Goal: Information Seeking & Learning: Learn about a topic

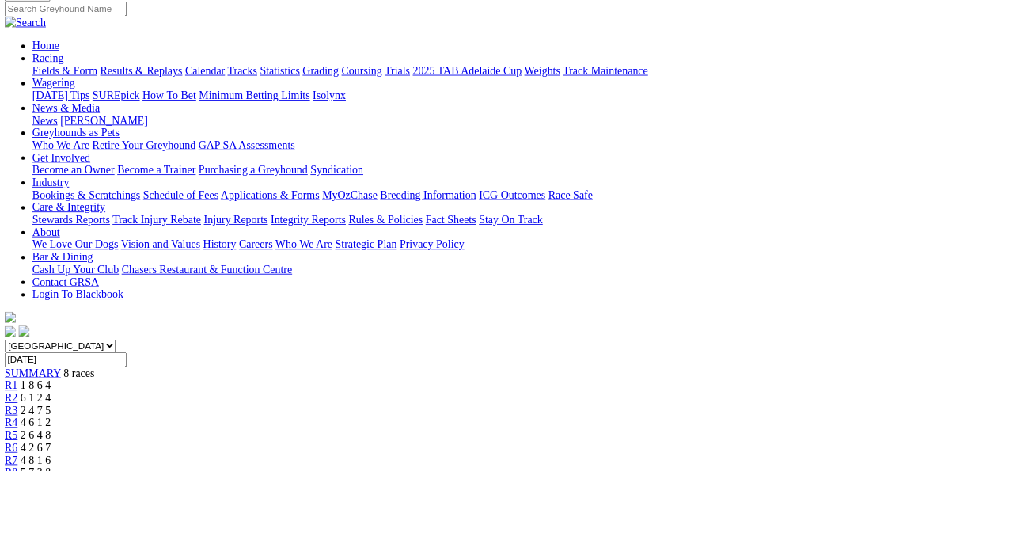
scroll to position [125, 0]
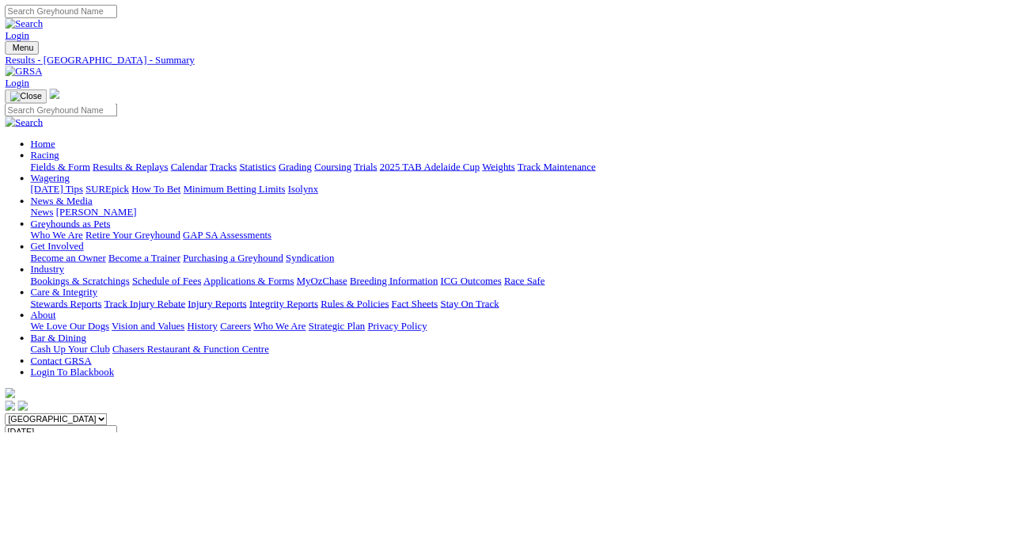
click at [196, 201] on link "Results & Replays" at bounding box center [162, 207] width 94 height 13
click at [61, 201] on link "Fields & Form" at bounding box center [75, 207] width 74 height 13
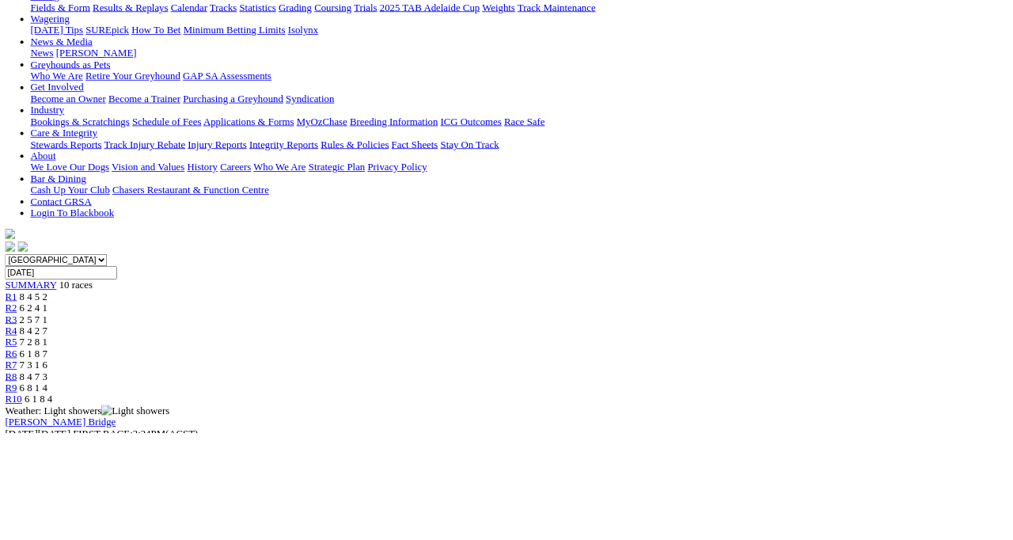
scroll to position [201, 0]
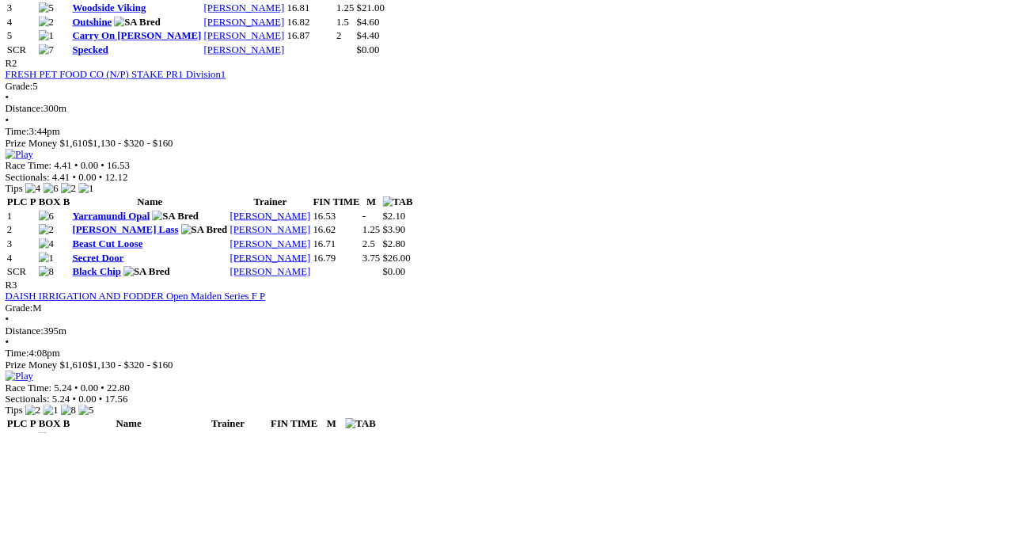
scroll to position [1002, 0]
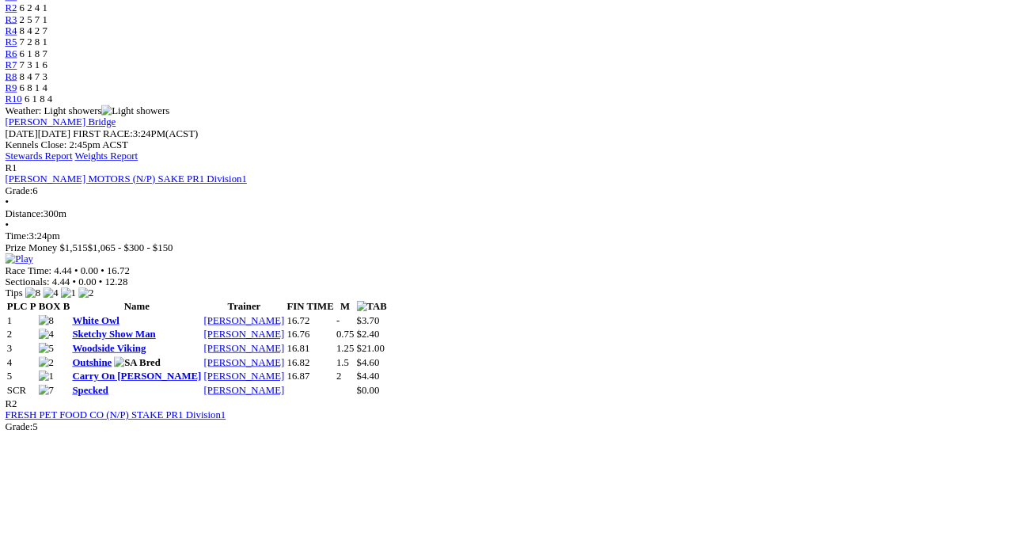
scroll to position [573, 0]
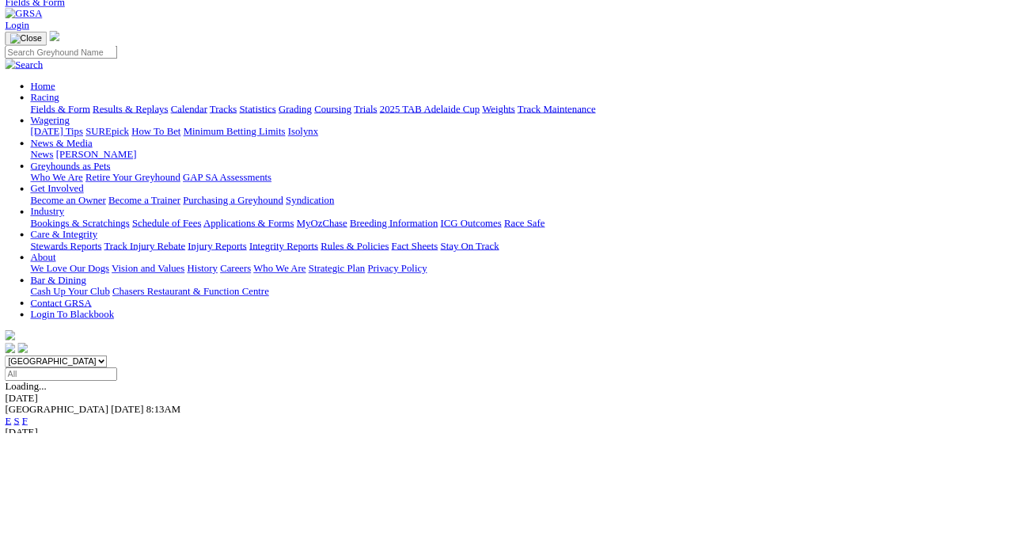
scroll to position [75, 0]
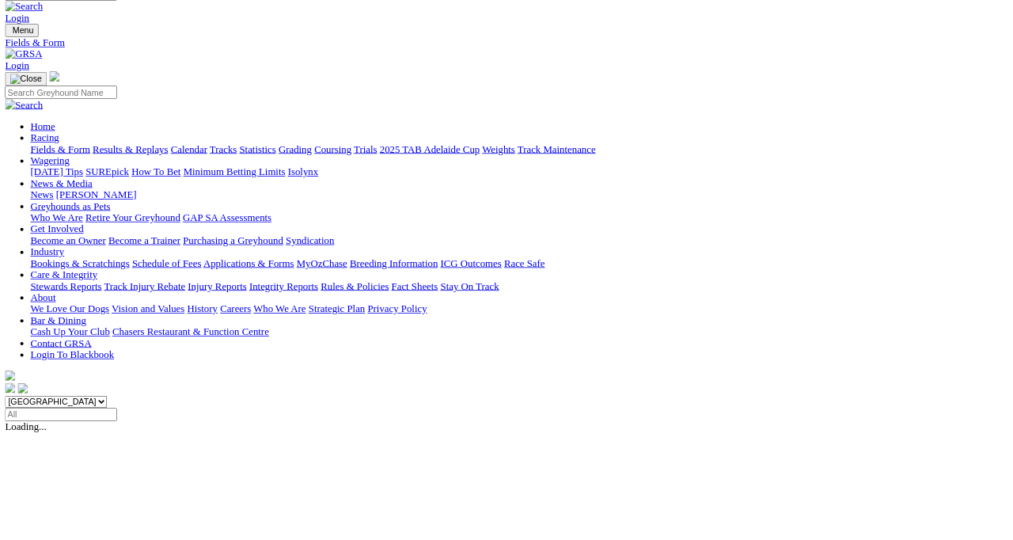
scroll to position [26, 0]
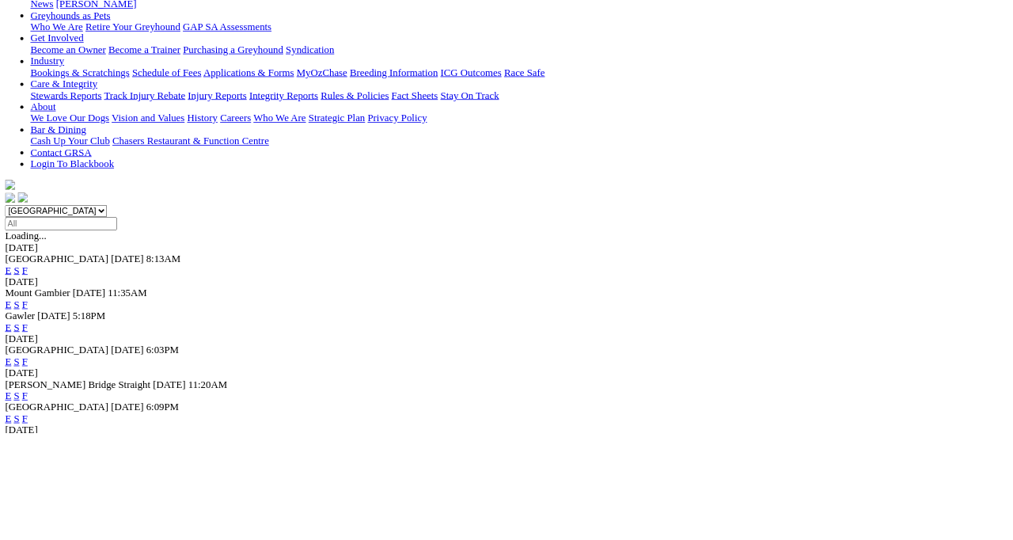
scroll to position [263, 0]
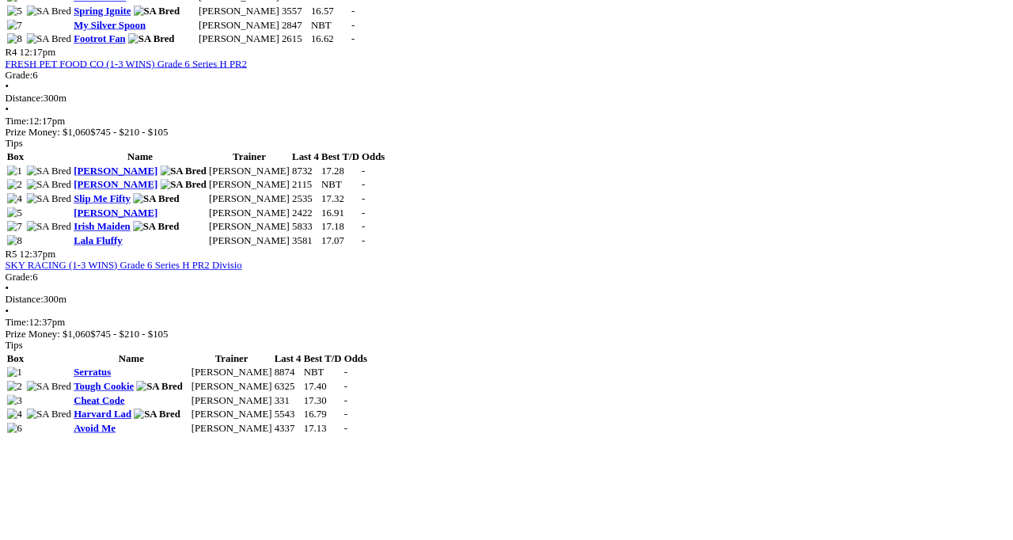
scroll to position [1490, 0]
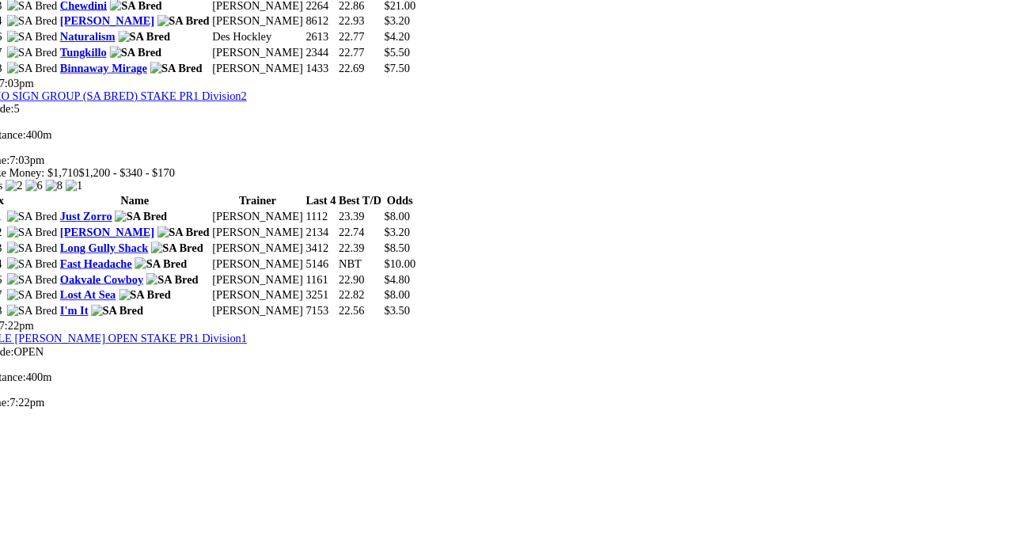
scroll to position [1864, 0]
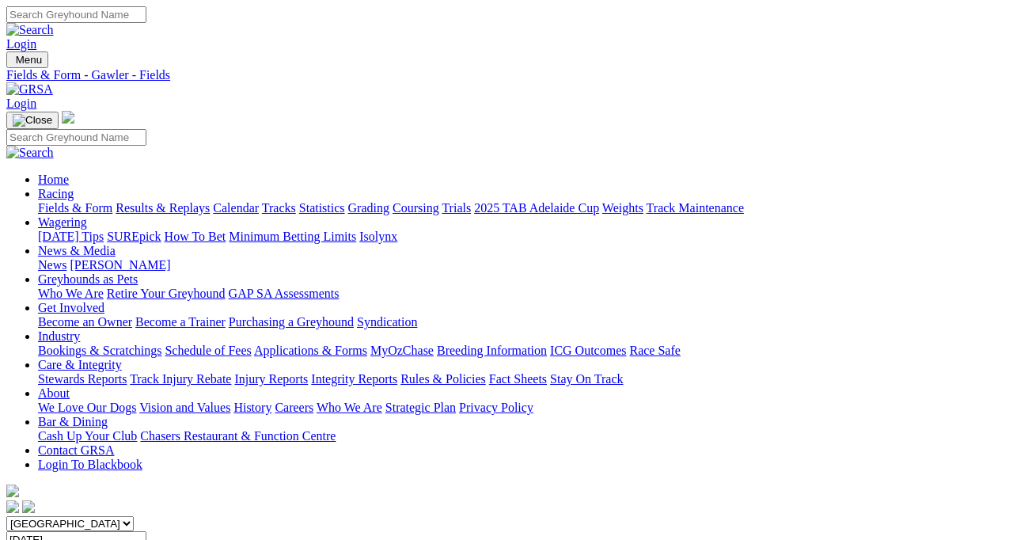
scroll to position [183, 0]
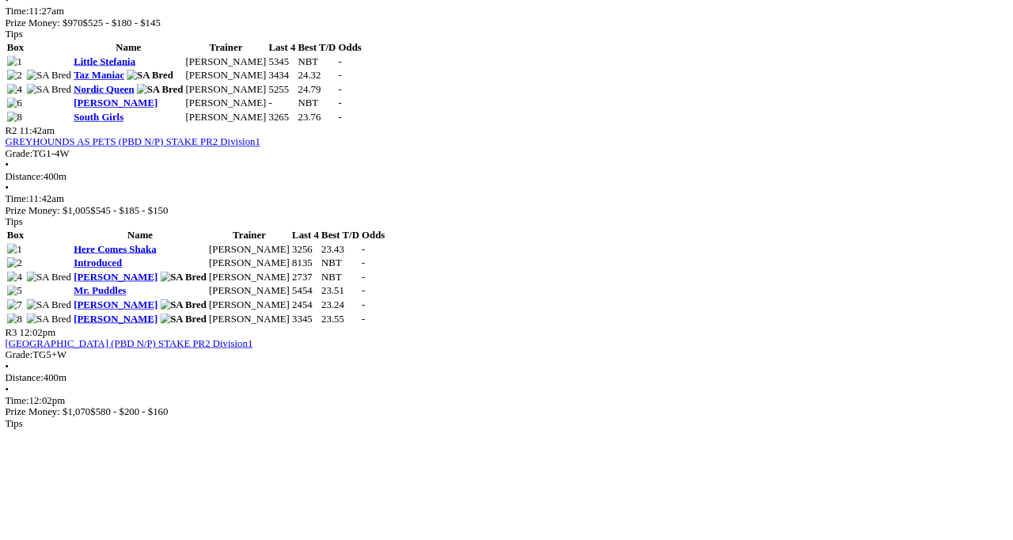
scroll to position [890, 0]
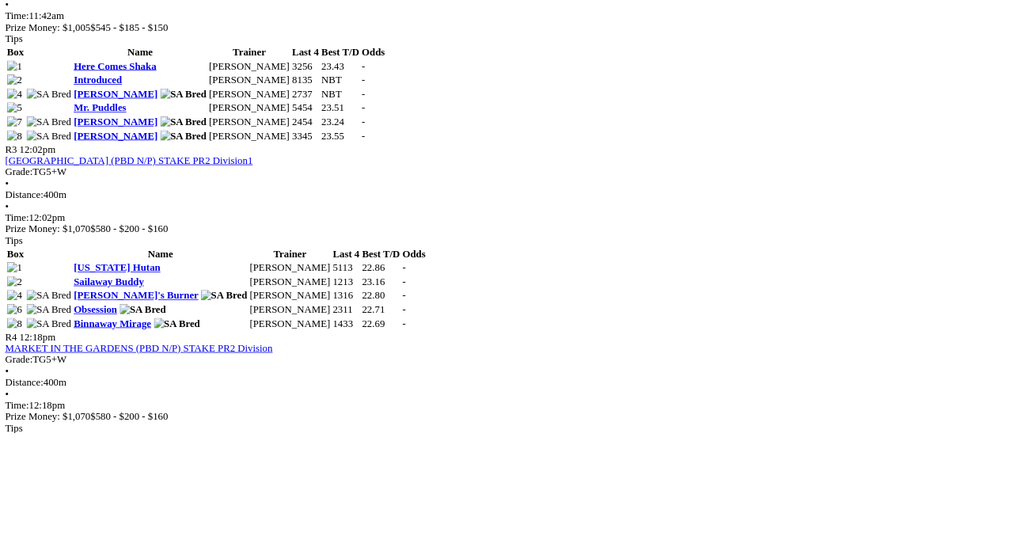
scroll to position [1134, 0]
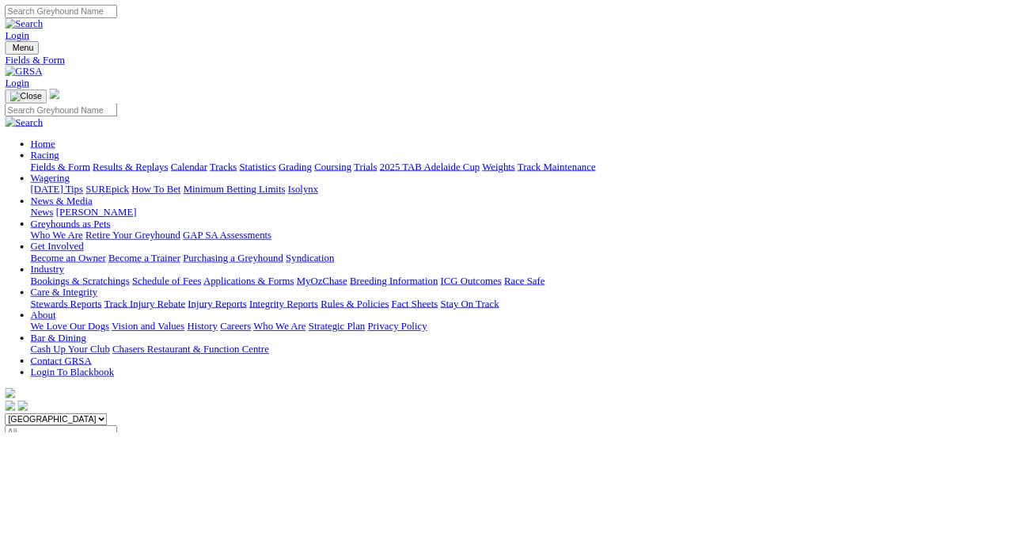
click at [259, 201] on link "Calendar" at bounding box center [236, 207] width 46 height 13
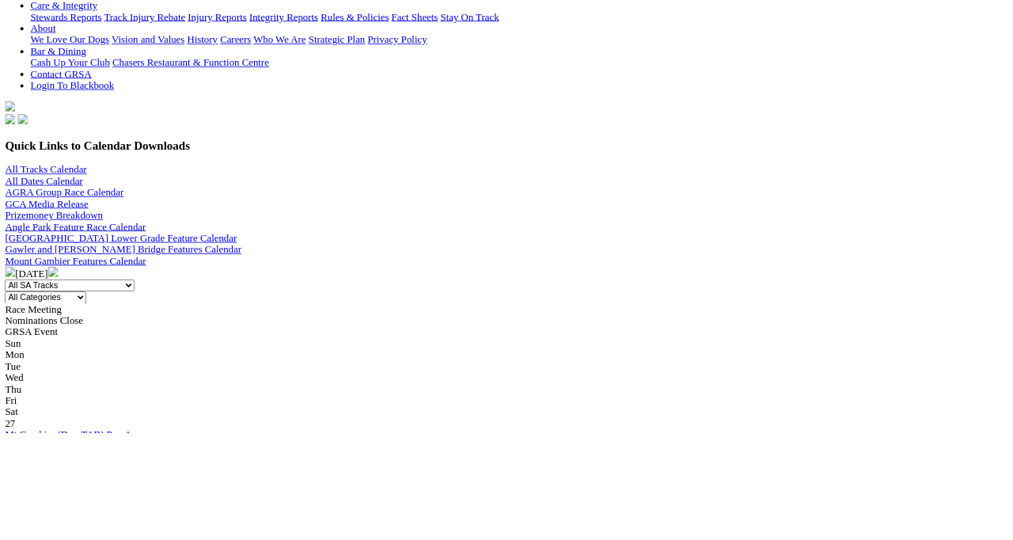
scroll to position [358, 0]
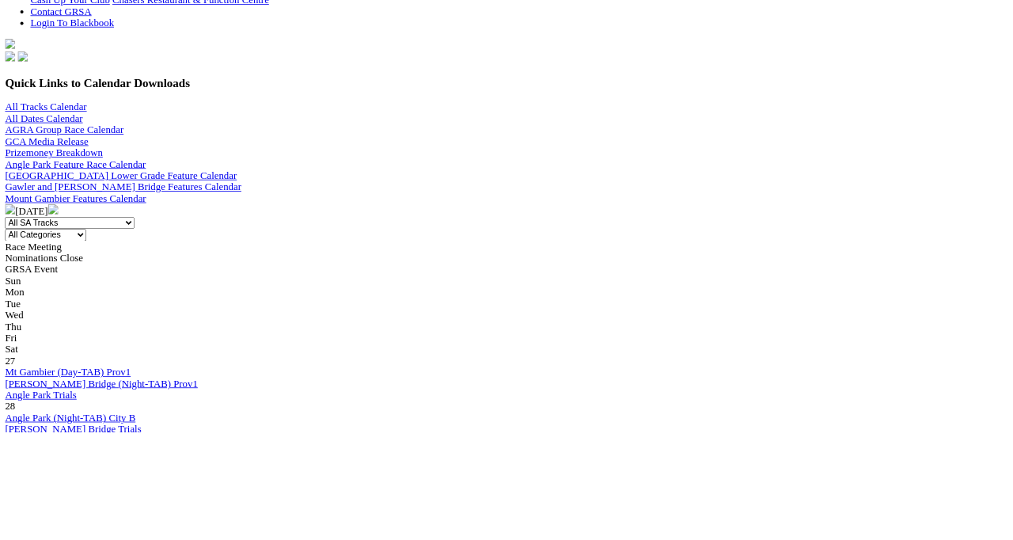
scroll to position [451, 0]
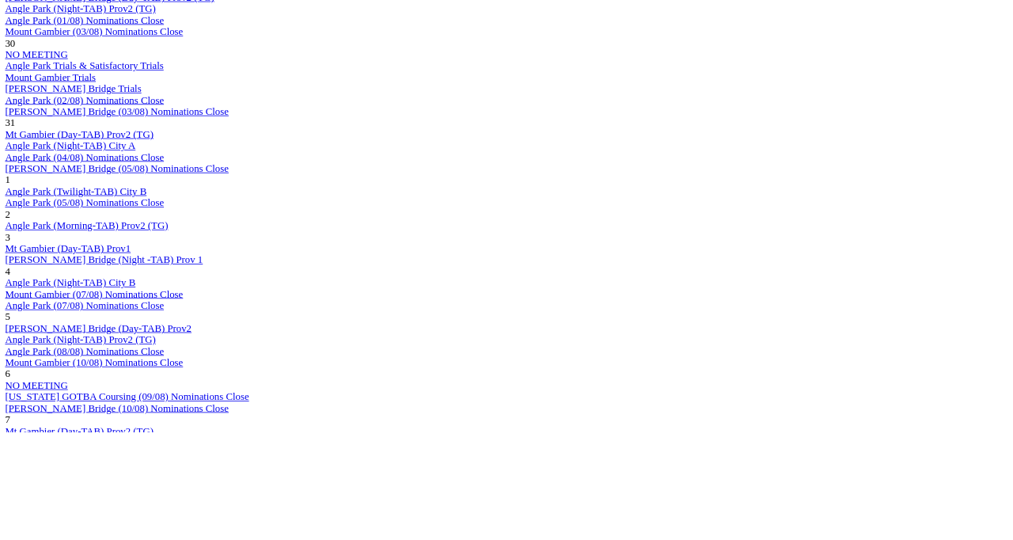
scroll to position [1036, 0]
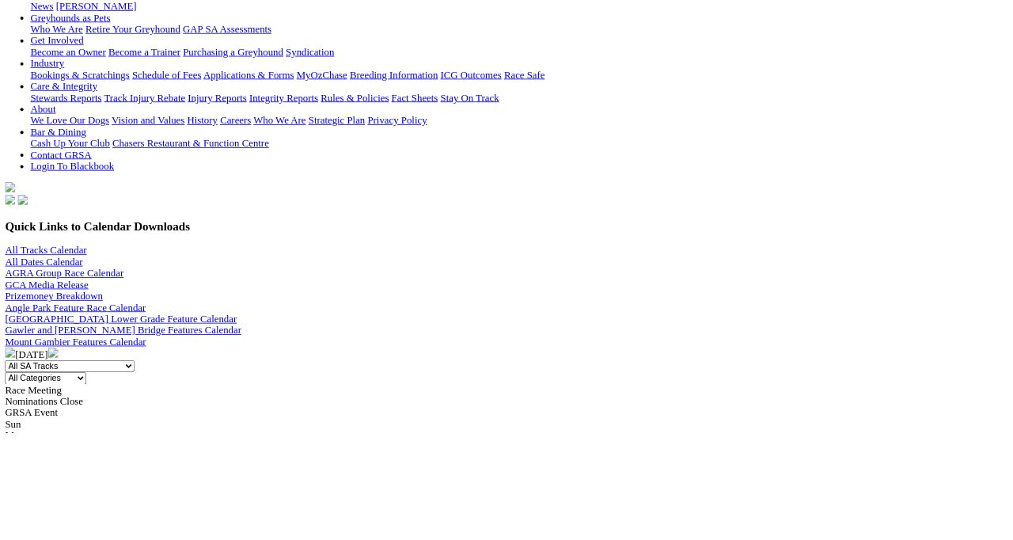
scroll to position [256, 0]
click at [73, 434] on img at bounding box center [66, 440] width 13 height 13
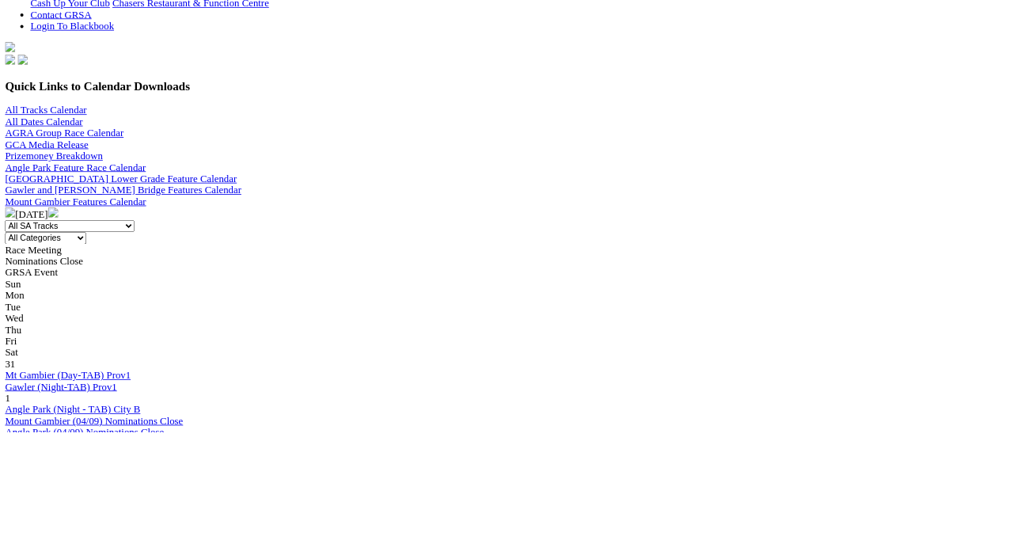
scroll to position [434, 0]
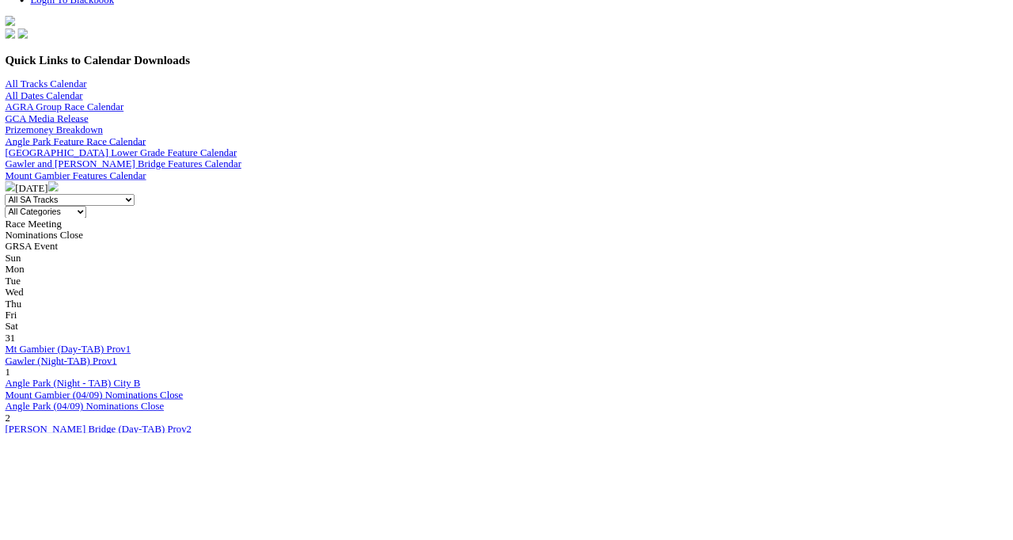
scroll to position [527, 0]
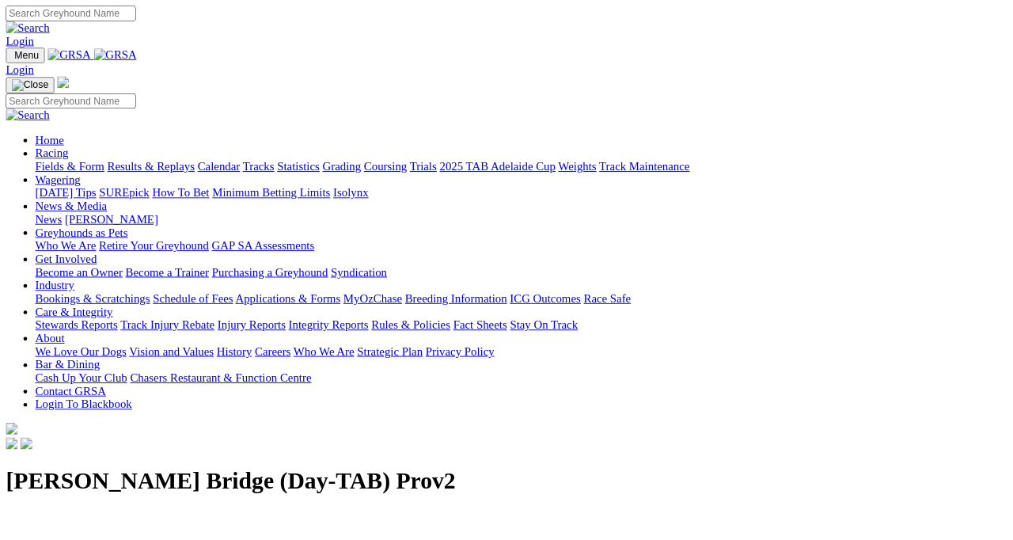
scroll to position [6, 0]
